Goal: Find contact information

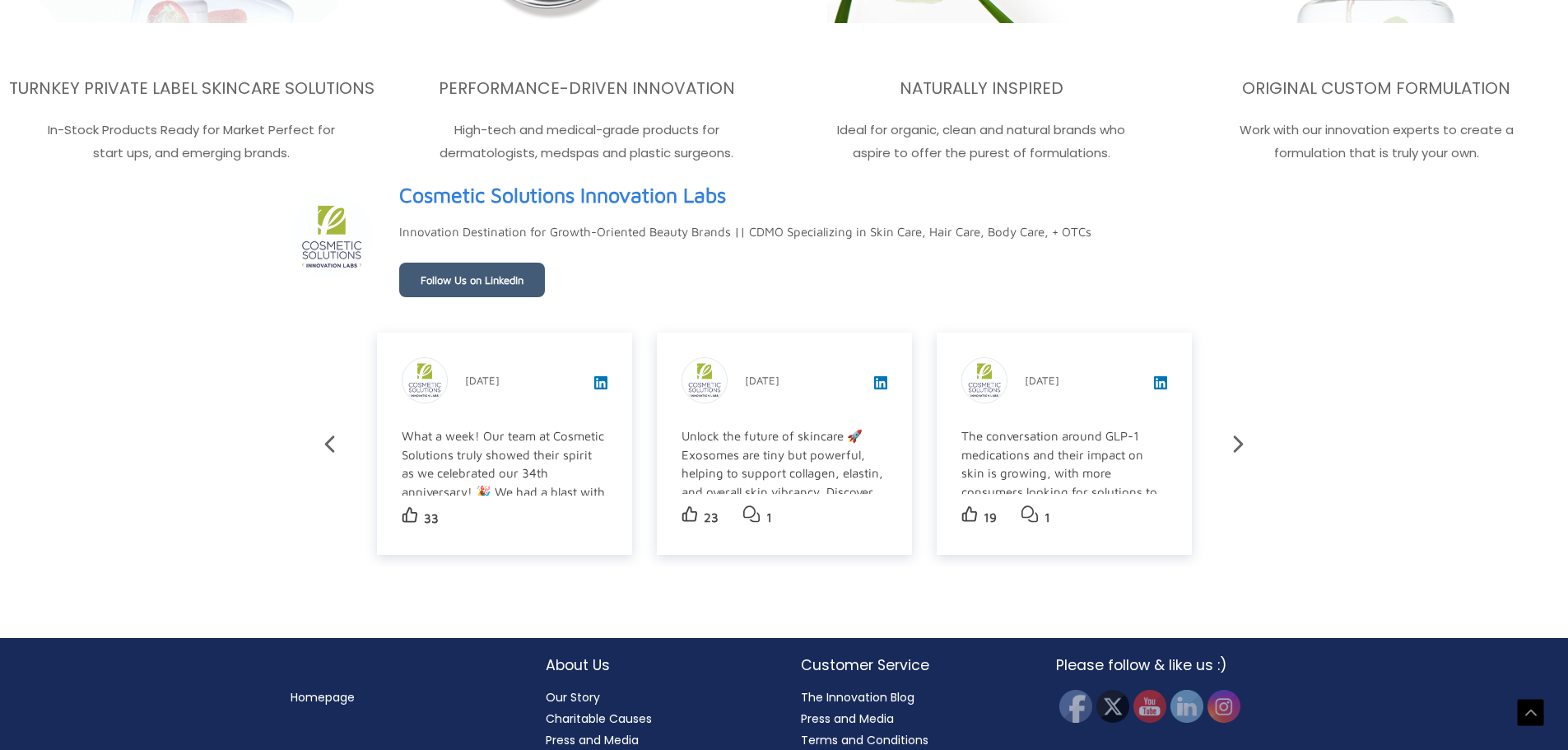
scroll to position [2948, 0]
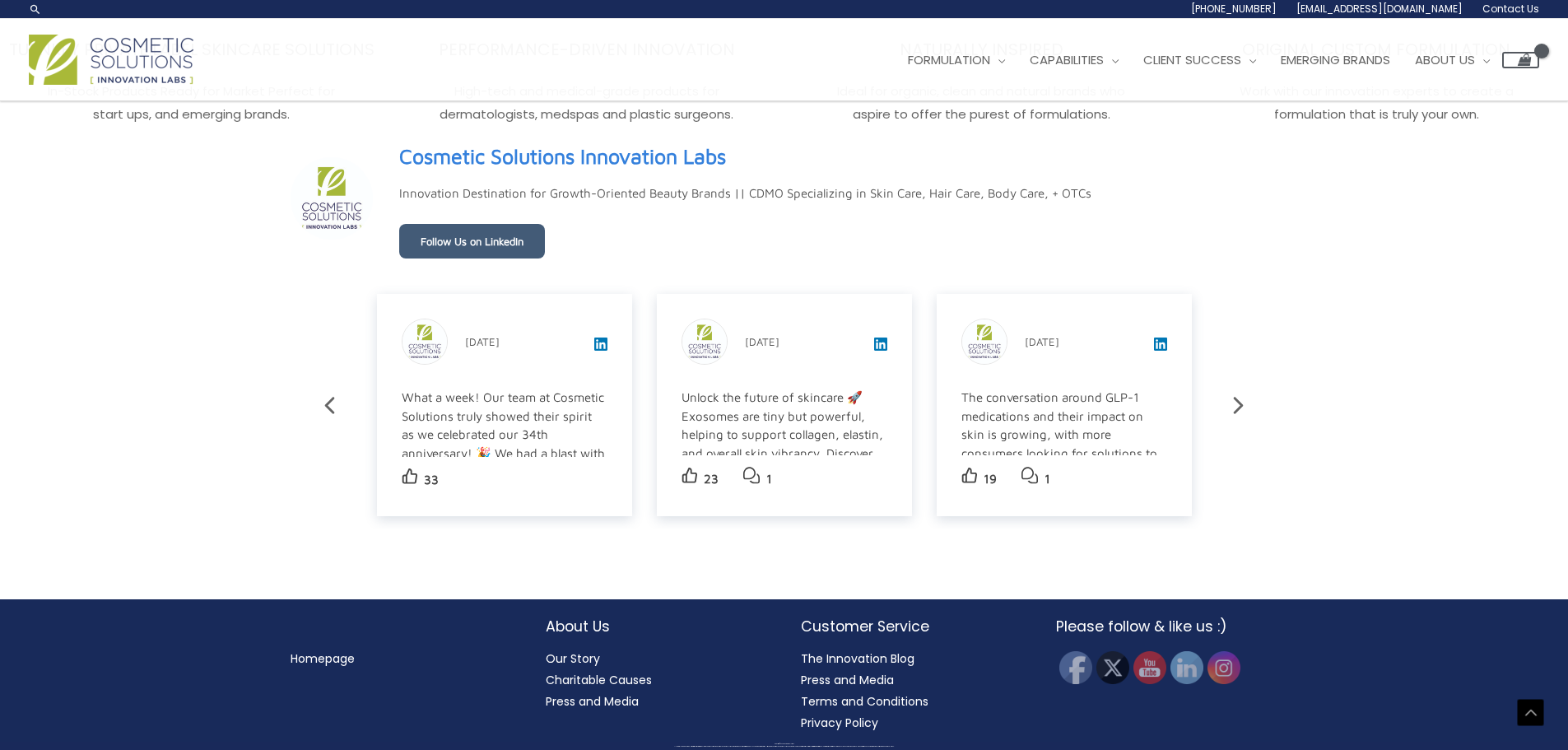
scroll to position [2916, 0]
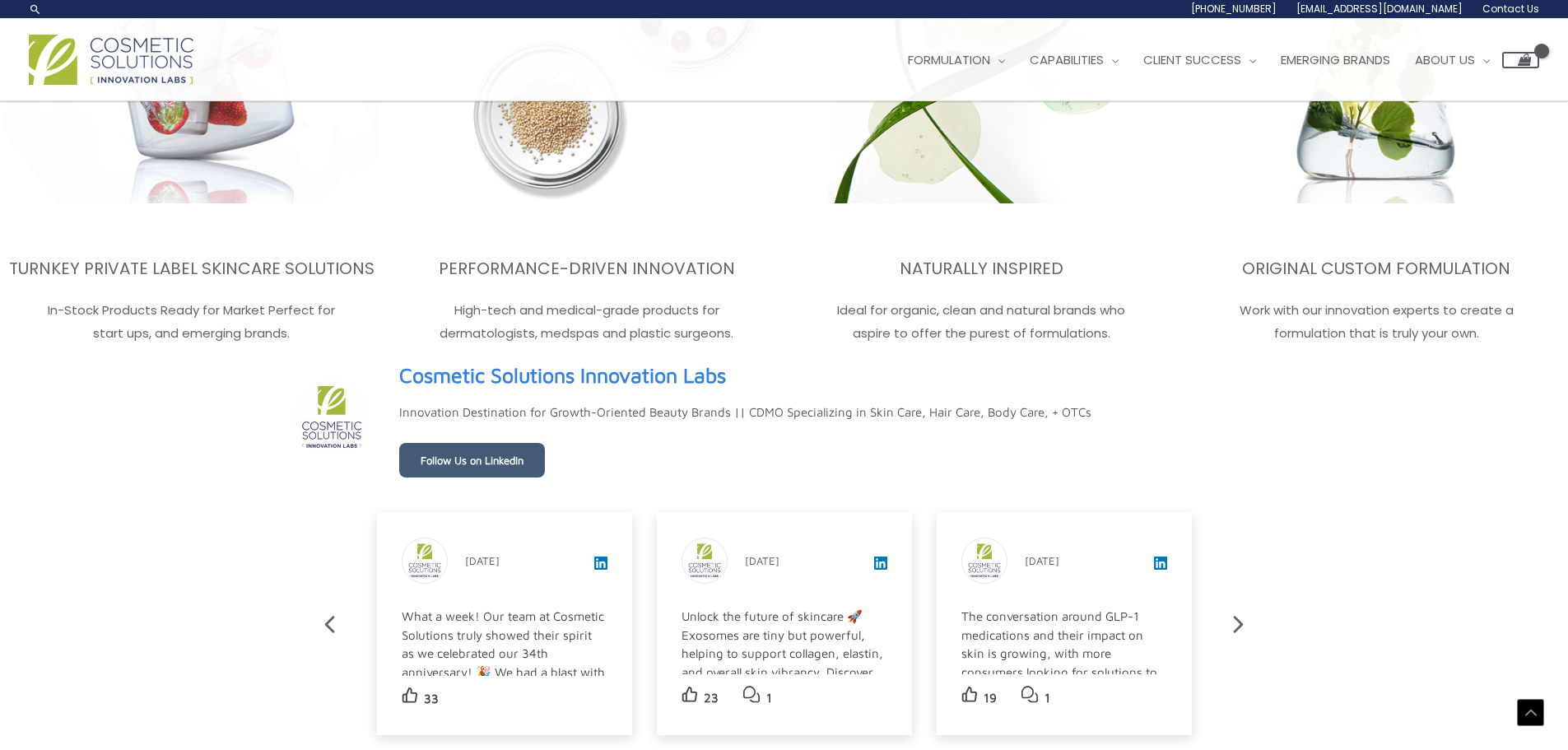
scroll to position [2536, 0]
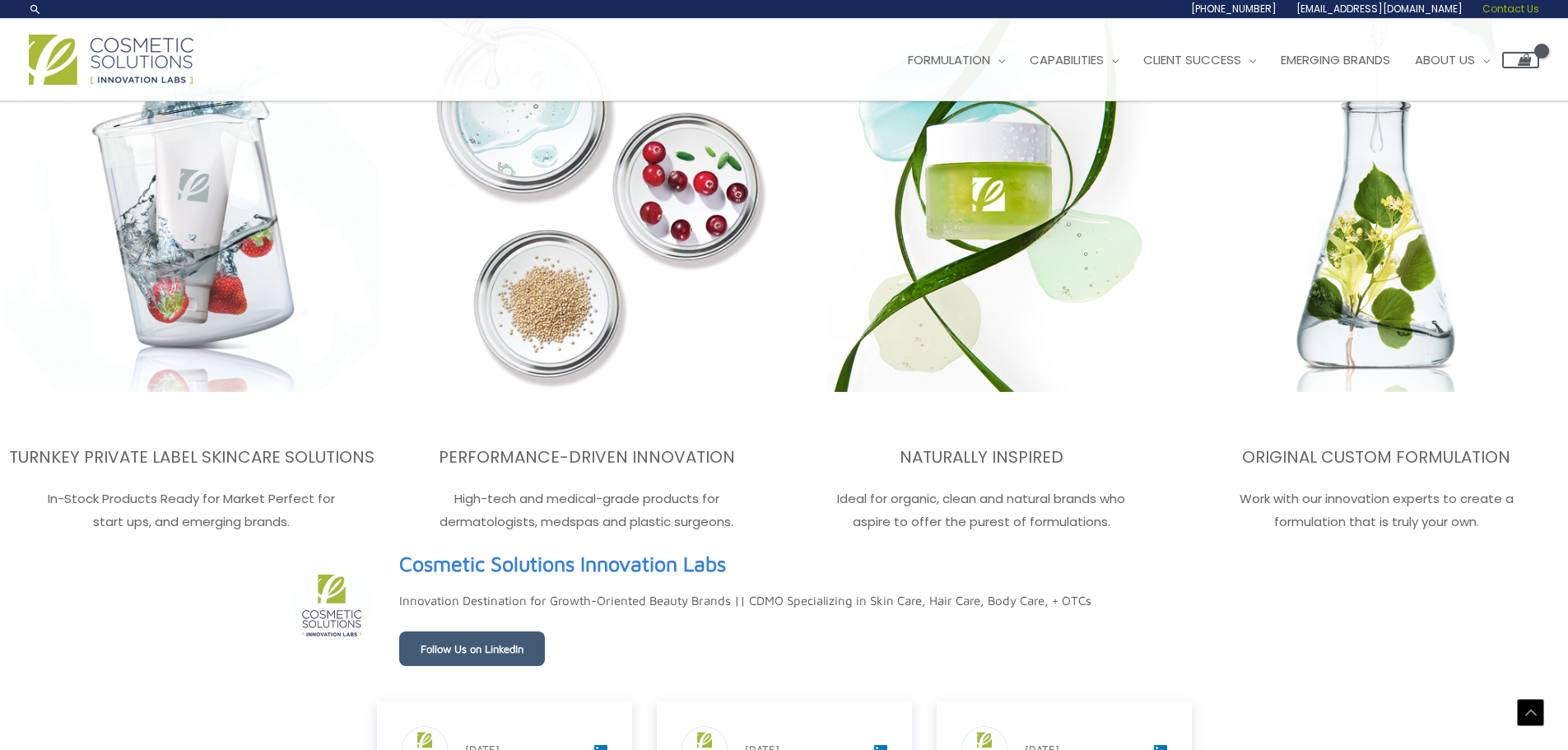
click at [1522, 5] on span "Contact Us" at bounding box center [1511, 9] width 57 height 14
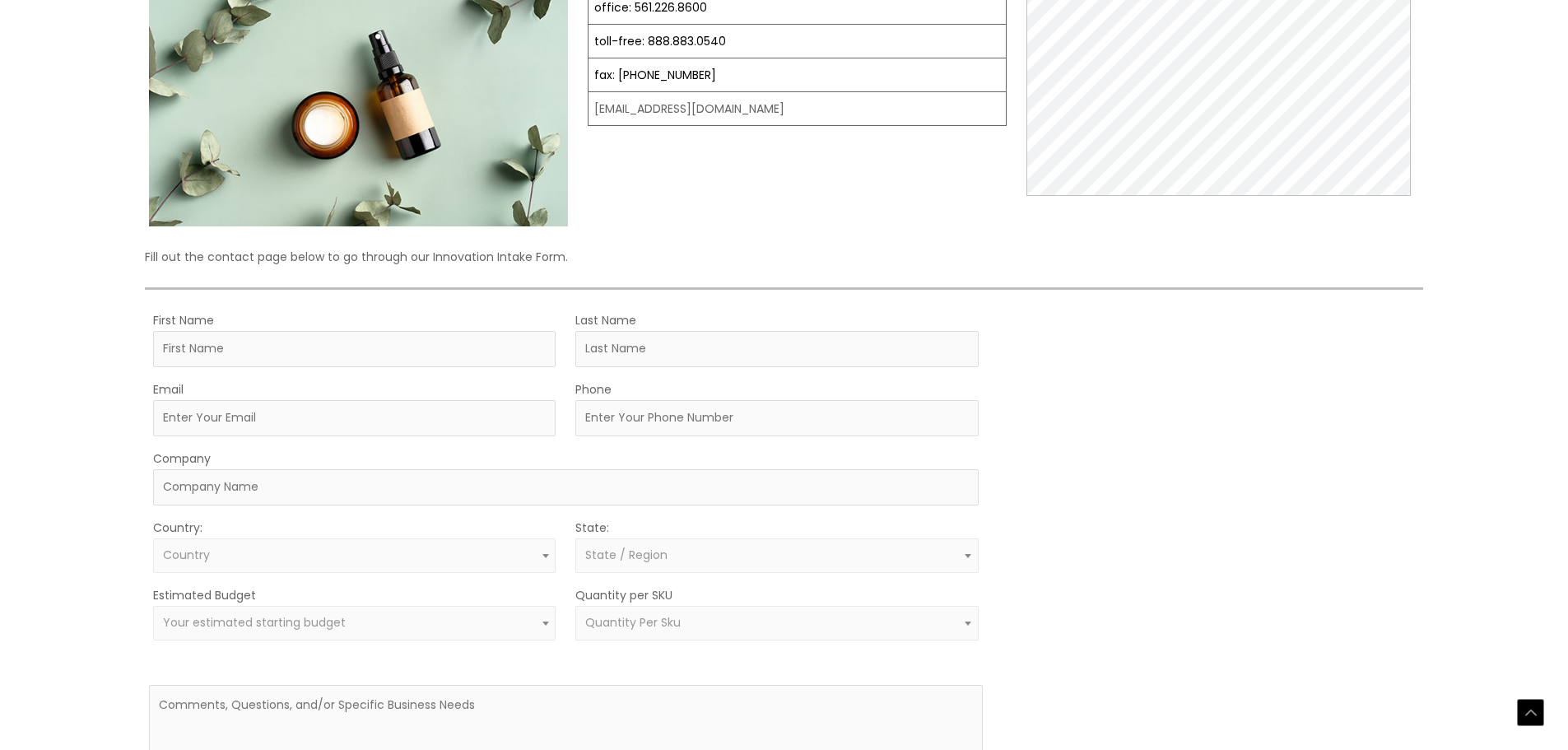
scroll to position [494, 0]
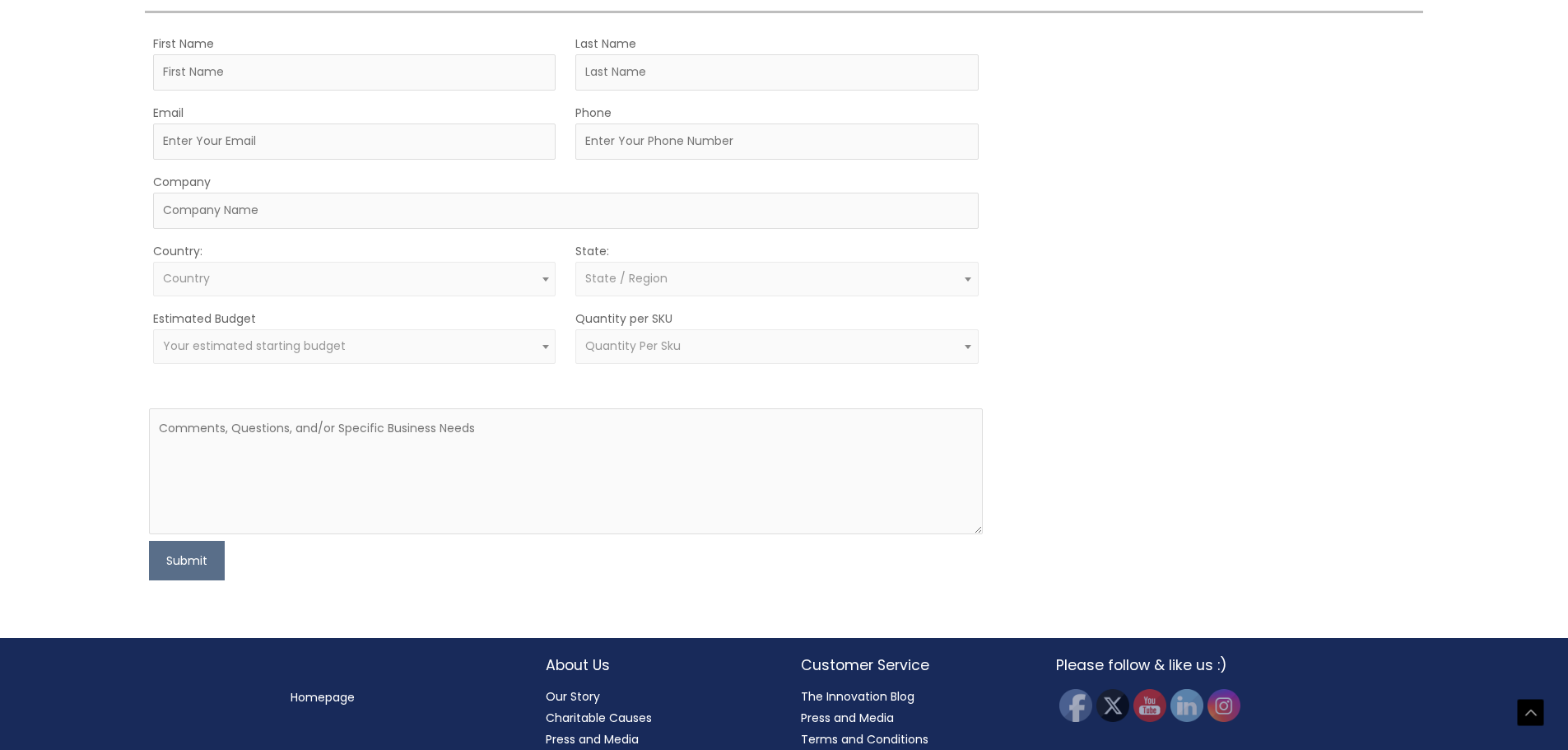
click at [1268, 395] on div "MOQ TRIGGER STEP 2 TRIGGER" at bounding box center [1211, 307] width 417 height 547
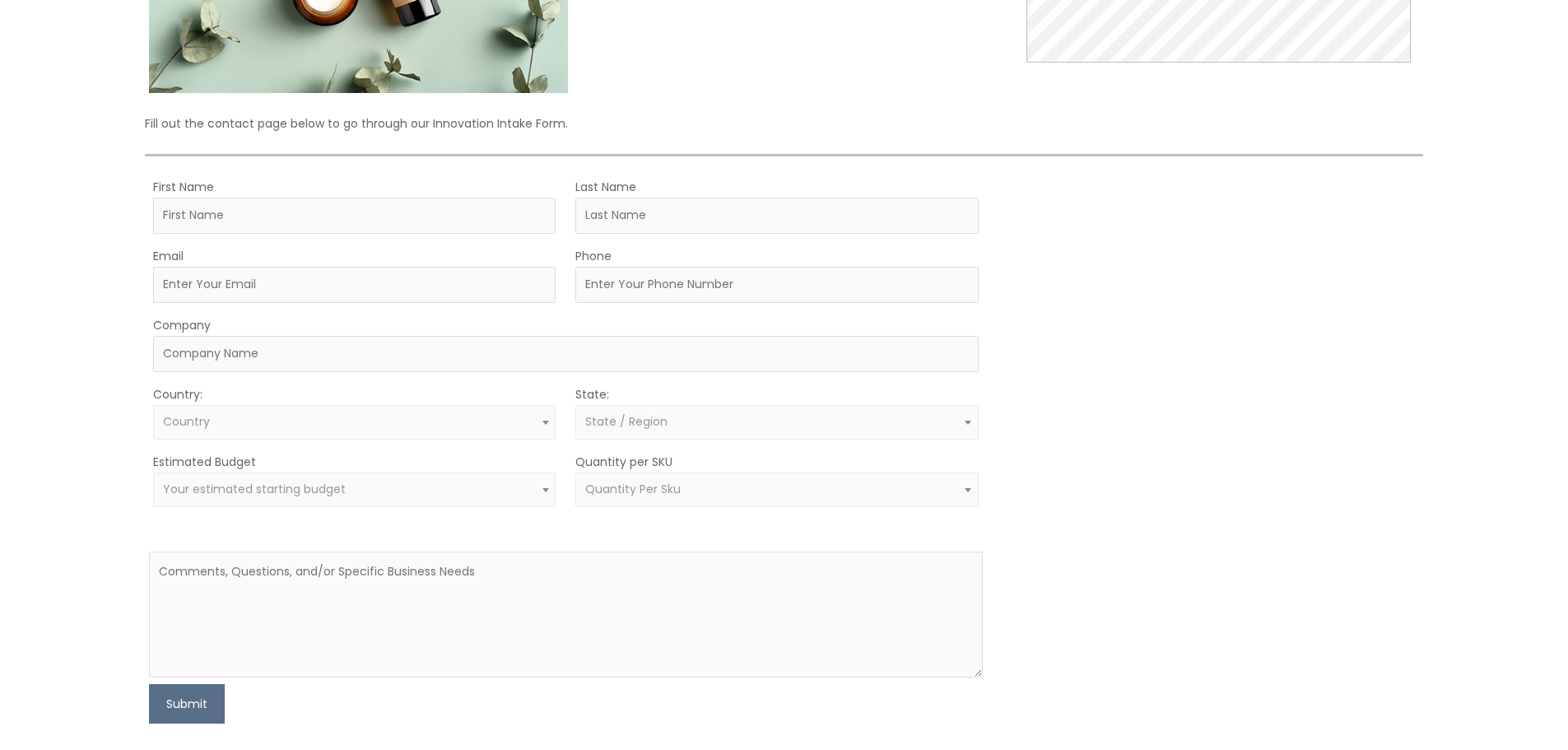
scroll to position [123, 0]
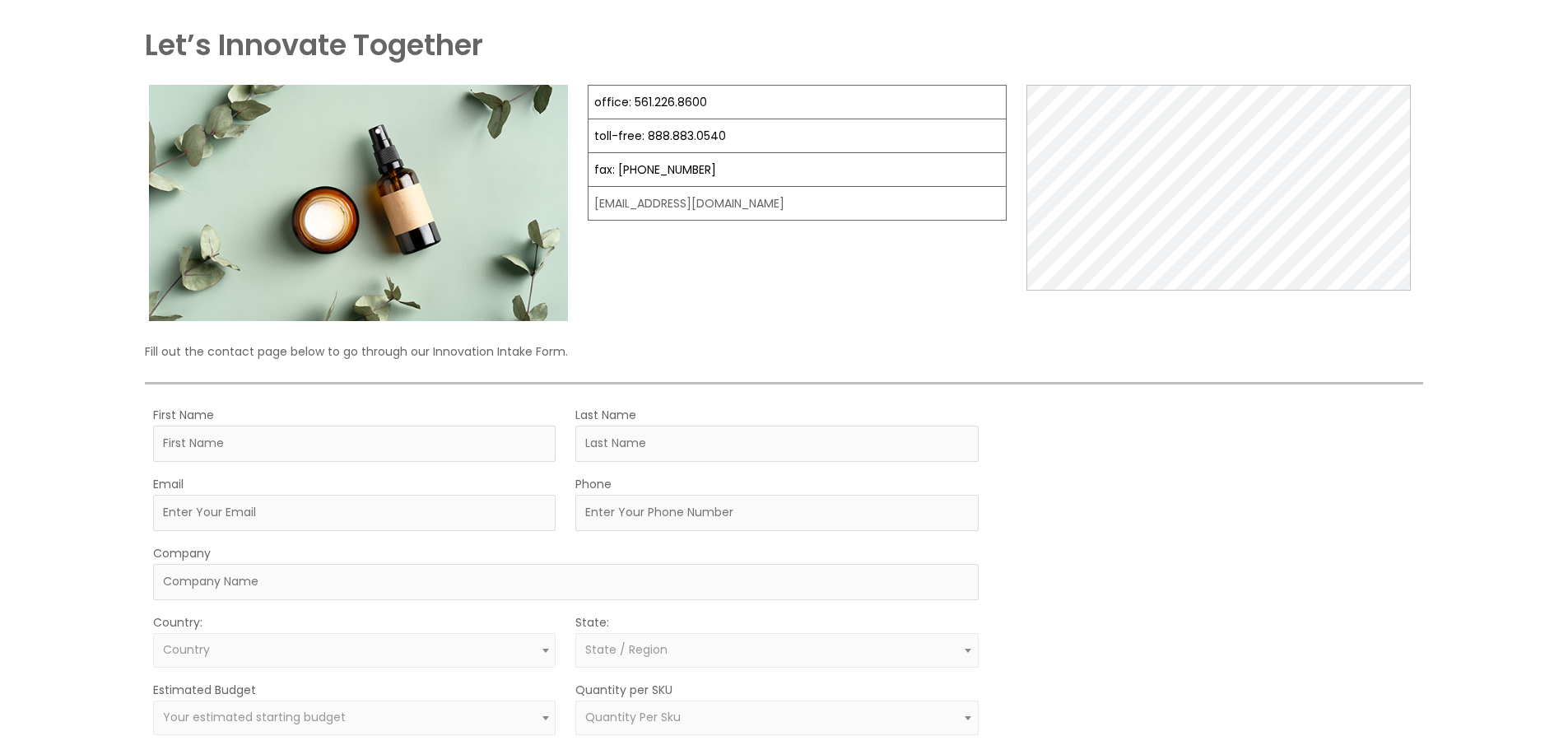
drag, startPoint x: 0, startPoint y: 0, endPoint x: 1267, endPoint y: 395, distance: 1327.1
click at [1267, 395] on div "Let’s Innovate Together office: 561.226.8600 toll-free: [PHONE_NUMBER] fax: [PH…" at bounding box center [783, 488] width 1277 height 926
click at [1306, 329] on div "Let’s Innovate Together office: 561.226.8600 toll-free: [PHONE_NUMBER] fax: [PH…" at bounding box center [783, 488] width 1277 height 926
click at [1031, 424] on div "MOQ TRIGGER STEP 2 TRIGGER" at bounding box center [1211, 678] width 417 height 547
